Goal: Find specific page/section: Find specific page/section

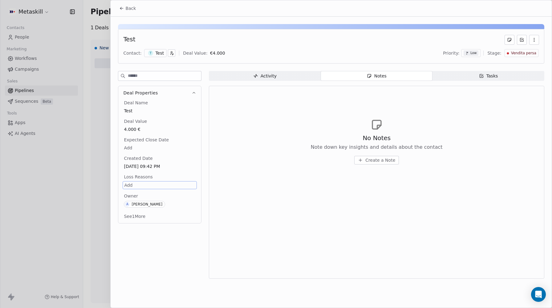
scroll to position [0, 546]
click at [130, 9] on span "Back" at bounding box center [130, 8] width 10 height 6
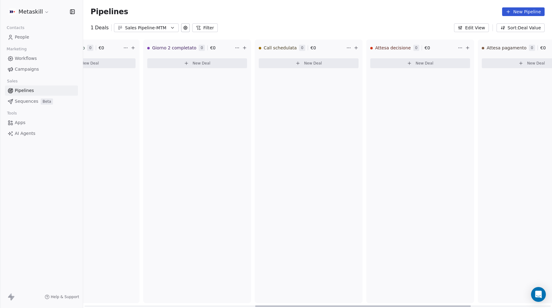
scroll to position [0, 546]
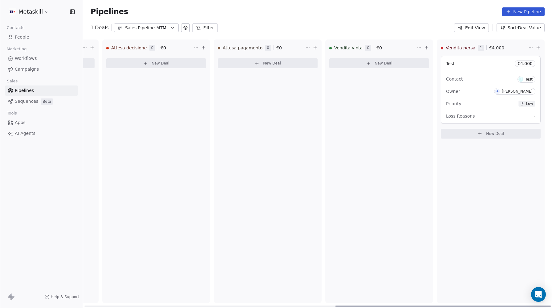
click at [531, 106] on span "Low" at bounding box center [530, 103] width 7 height 5
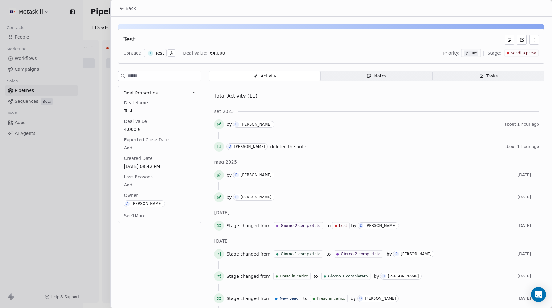
click at [129, 14] on div "Back" at bounding box center [331, 8] width 441 height 16
click at [129, 9] on span "Back" at bounding box center [130, 8] width 10 height 6
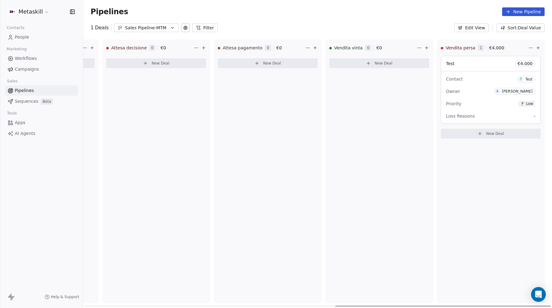
click at [524, 117] on div "Loss Reasons -" at bounding box center [490, 116] width 89 height 10
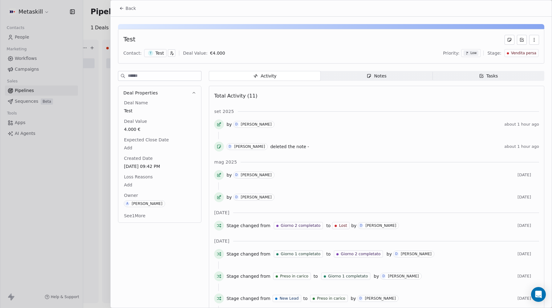
click at [120, 8] on icon at bounding box center [121, 8] width 5 height 5
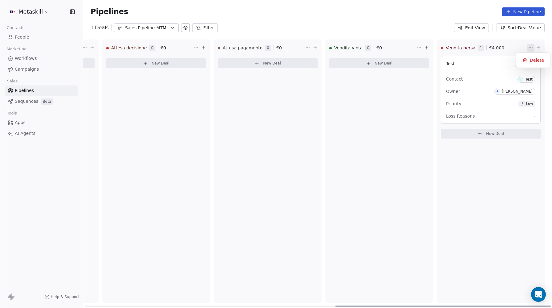
click at [530, 49] on html "Metaskill Contacts People Marketing Workflows Campaigns Sales Pipelines Sequenc…" at bounding box center [276, 154] width 552 height 308
click at [504, 151] on html "Metaskill Contacts People Marketing Workflows Campaigns Sales Pipelines Sequenc…" at bounding box center [276, 154] width 552 height 308
